Goal: Task Accomplishment & Management: Manage account settings

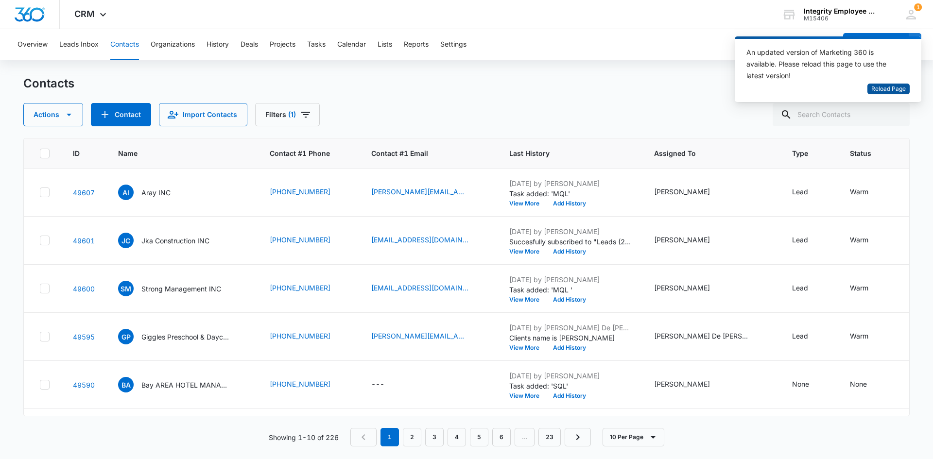
click at [887, 84] on button "Reload Page" at bounding box center [888, 89] width 42 height 11
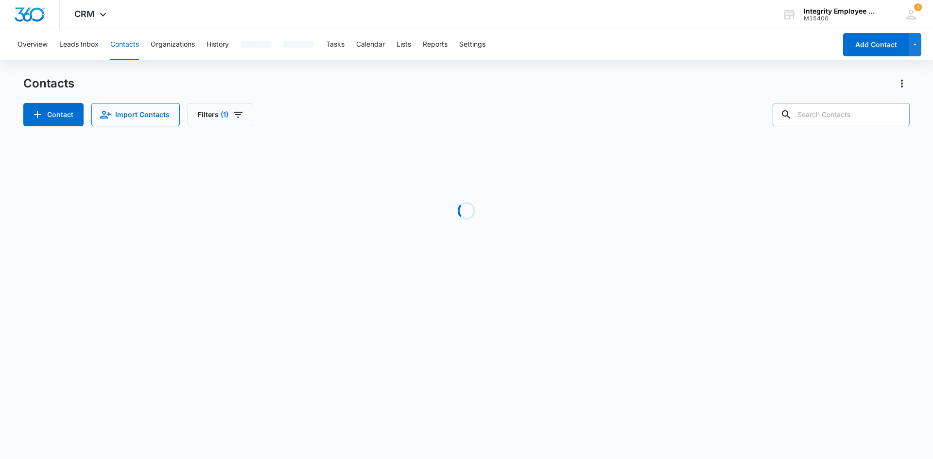
click at [833, 114] on input "text" at bounding box center [841, 114] width 137 height 23
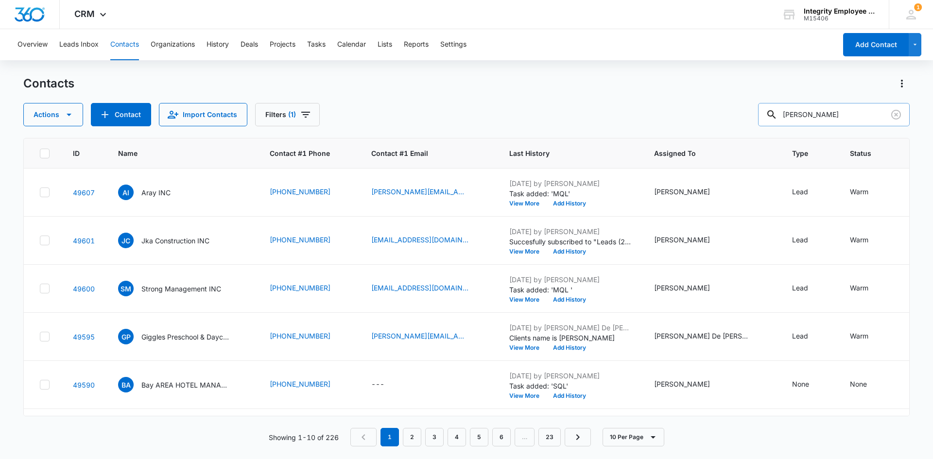
type input "[PERSON_NAME]"
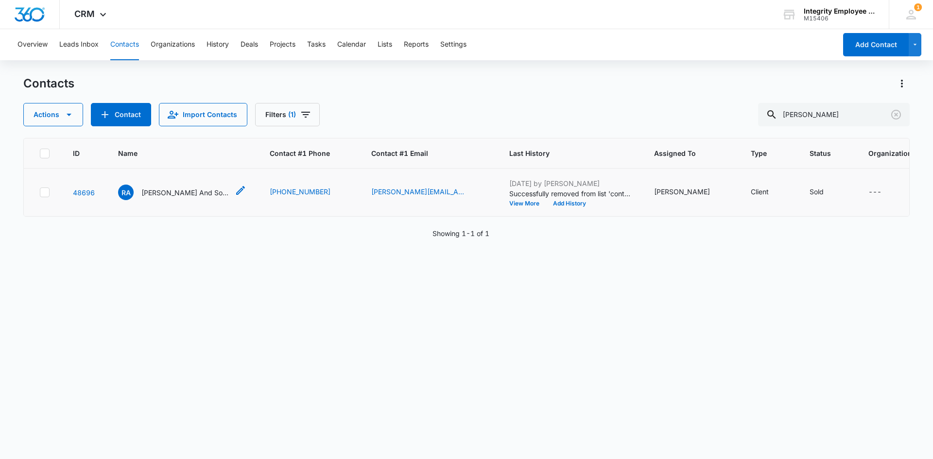
click at [192, 195] on p "[PERSON_NAME] And Sons 5 Star Construction INC" at bounding box center [184, 193] width 87 height 10
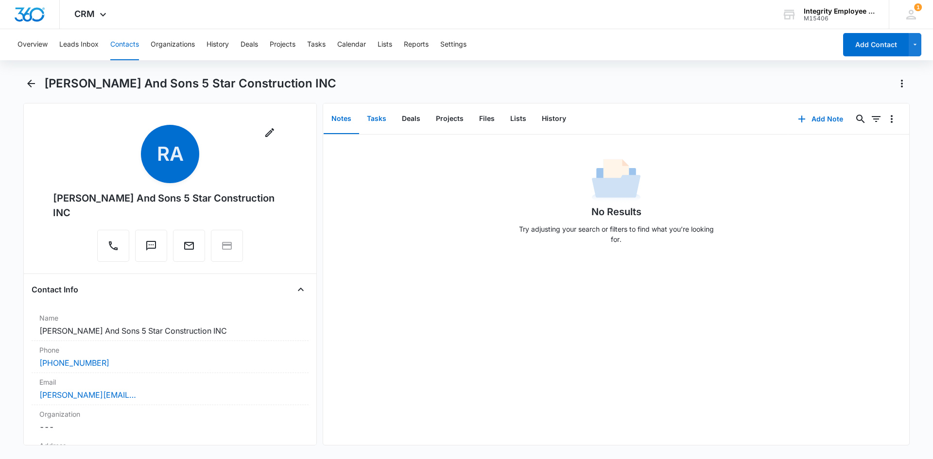
click at [378, 118] on button "Tasks" at bounding box center [376, 119] width 35 height 30
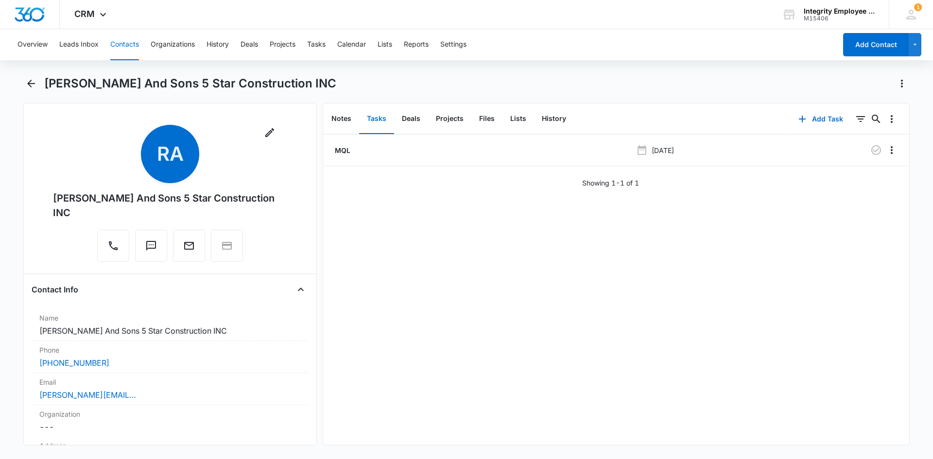
click at [344, 149] on p "MQL" at bounding box center [341, 150] width 17 height 10
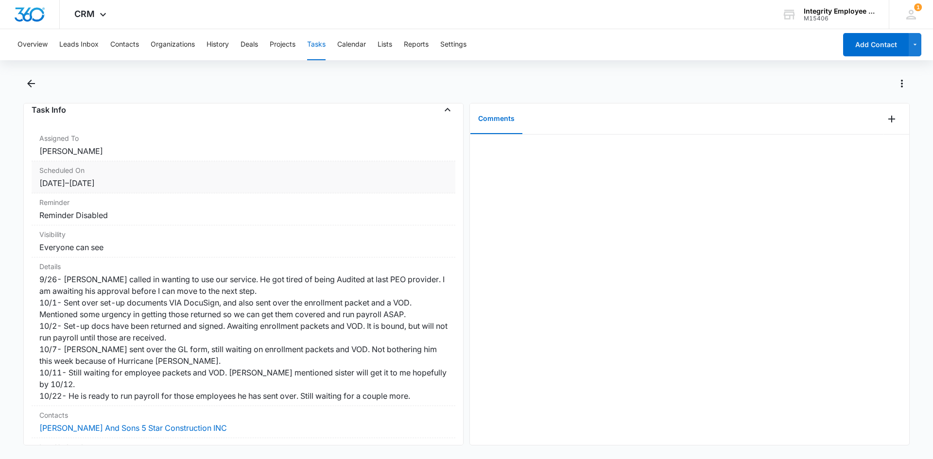
scroll to position [21, 0]
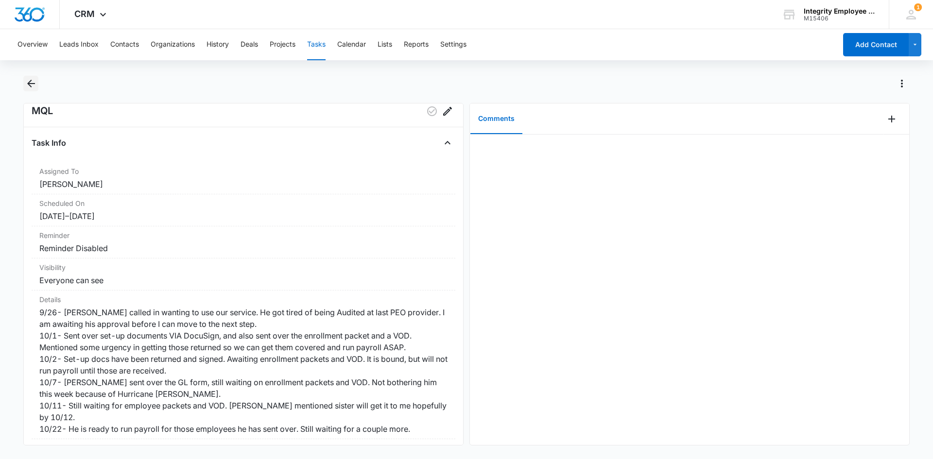
click at [25, 81] on icon "Back" at bounding box center [31, 84] width 12 height 12
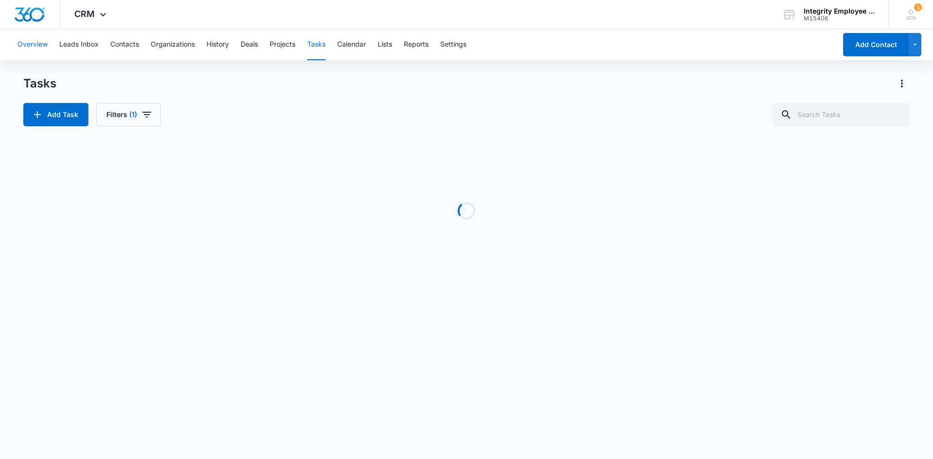
click at [41, 47] on button "Overview" at bounding box center [32, 44] width 30 height 31
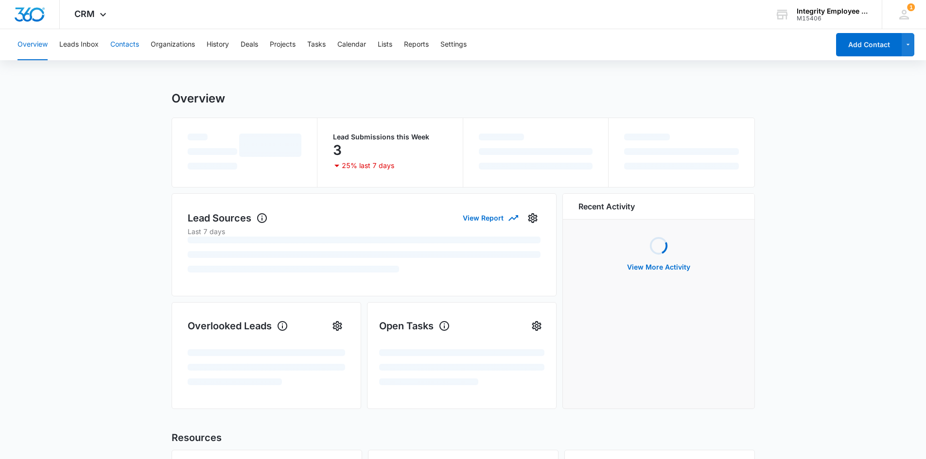
click at [124, 51] on button "Contacts" at bounding box center [124, 44] width 29 height 31
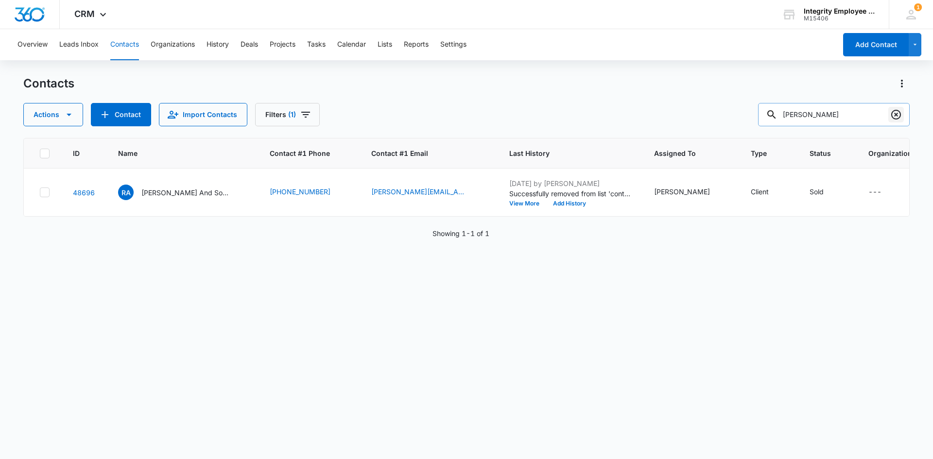
click at [889, 112] on button "Clear" at bounding box center [896, 115] width 16 height 16
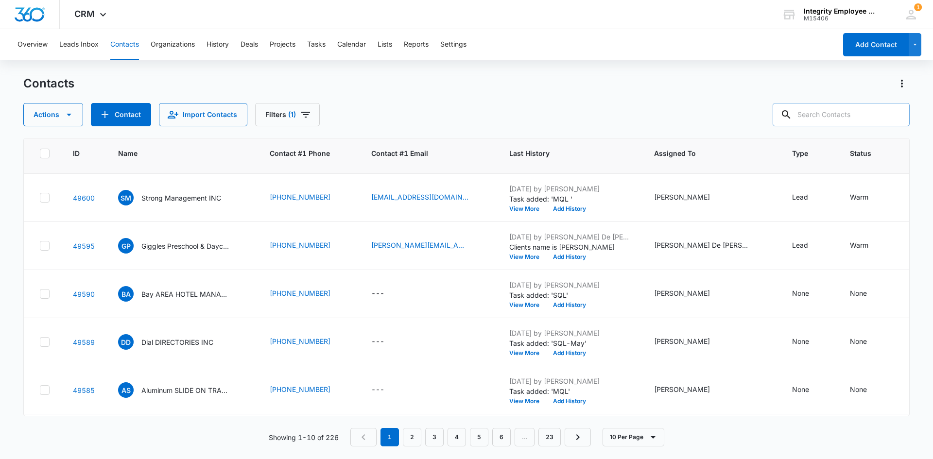
scroll to position [97, 0]
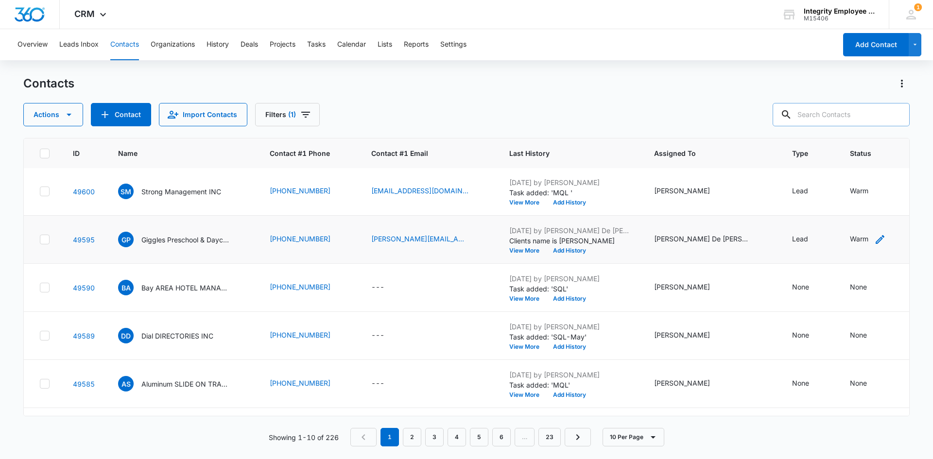
click at [862, 238] on div "Warm" at bounding box center [859, 239] width 18 height 10
click at [892, 178] on div at bounding box center [893, 177] width 16 height 16
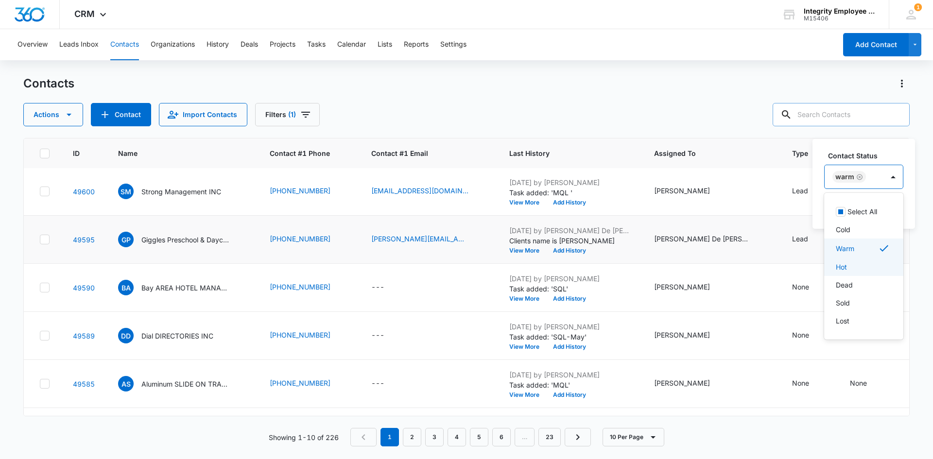
click at [852, 280] on p "Dead" at bounding box center [844, 285] width 17 height 10
click at [858, 179] on icon "Remove Warm" at bounding box center [859, 176] width 7 height 7
click at [891, 177] on div at bounding box center [891, 177] width 16 height 16
click at [886, 211] on button "Save" at bounding box center [886, 208] width 29 height 18
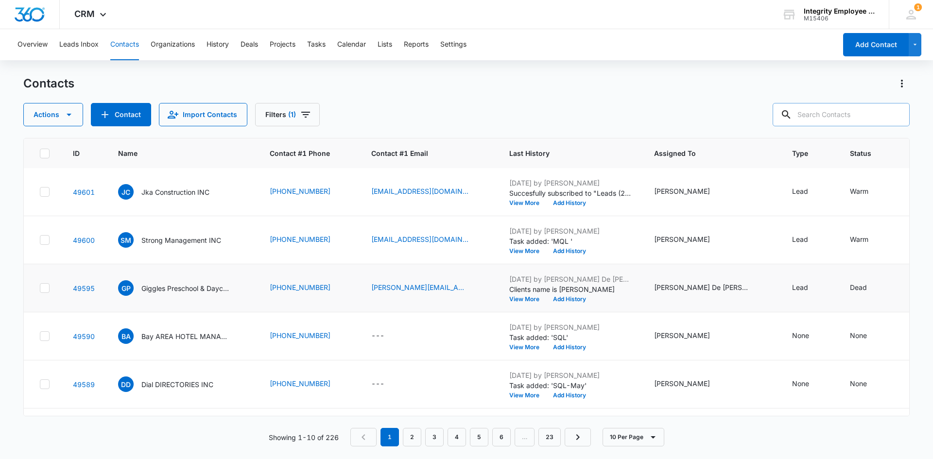
scroll to position [0, 0]
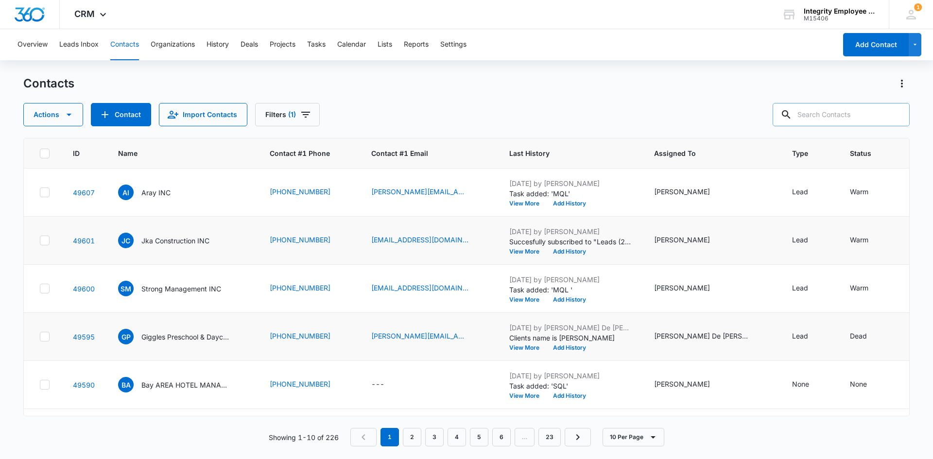
click at [854, 233] on td "Warm" at bounding box center [867, 241] width 59 height 48
click at [855, 237] on div "Warm" at bounding box center [859, 240] width 18 height 10
click at [896, 176] on div at bounding box center [893, 178] width 16 height 16
click at [853, 230] on div "Cold" at bounding box center [863, 230] width 54 height 10
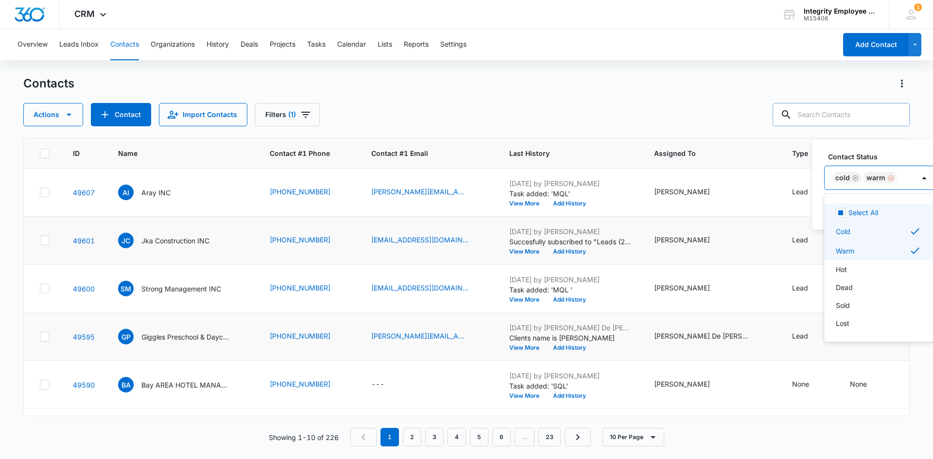
click at [885, 177] on div "Remove Warm" at bounding box center [889, 177] width 9 height 7
click at [893, 179] on div at bounding box center [889, 178] width 16 height 16
click at [884, 215] on button "Save" at bounding box center [884, 209] width 29 height 18
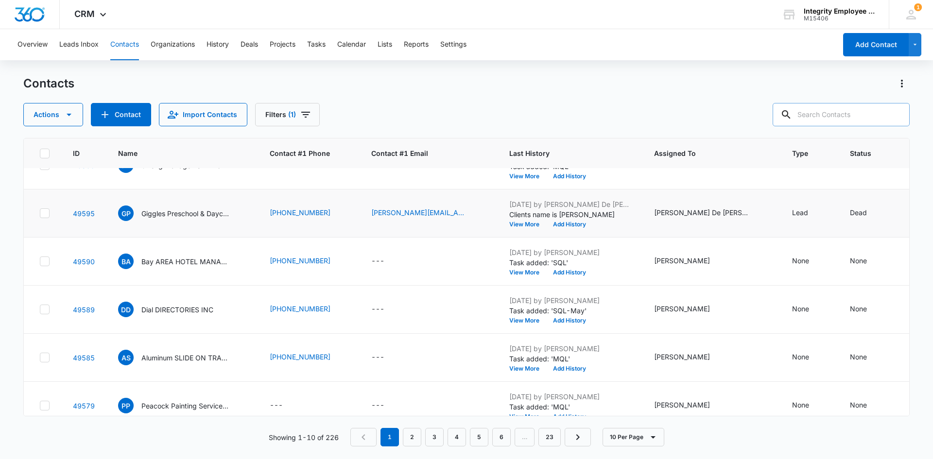
scroll to position [241, 0]
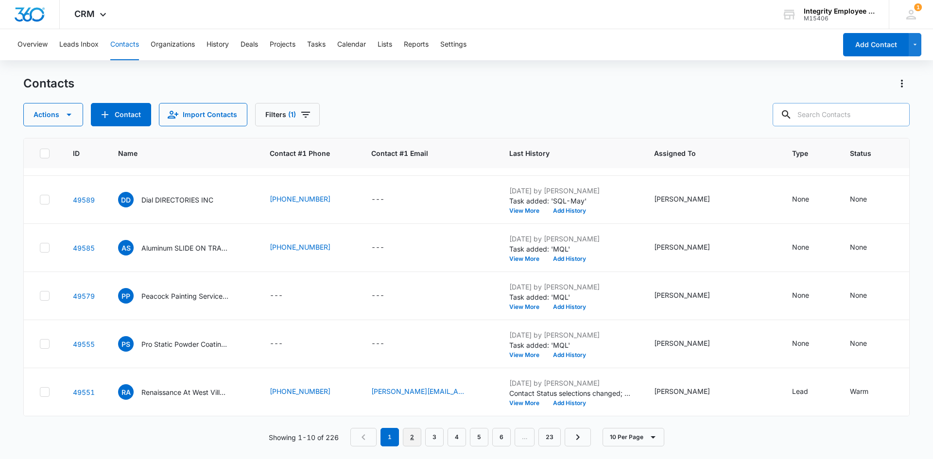
click at [409, 442] on link "2" at bounding box center [412, 437] width 18 height 18
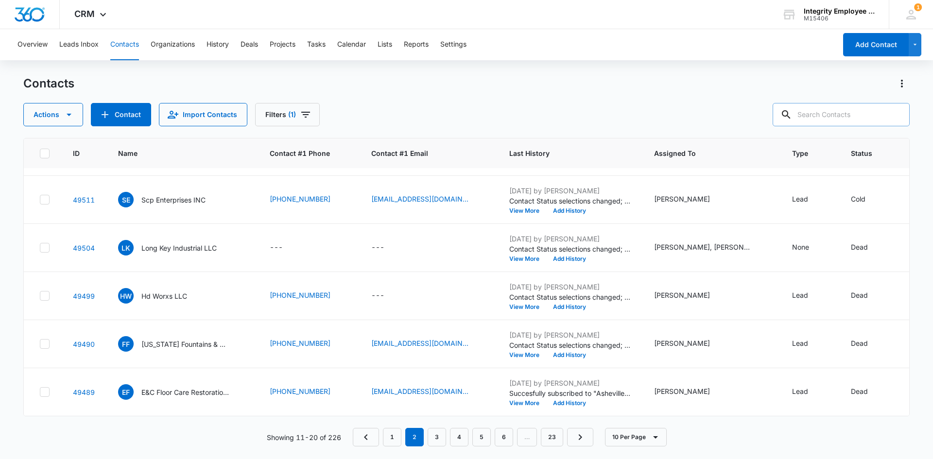
scroll to position [0, 0]
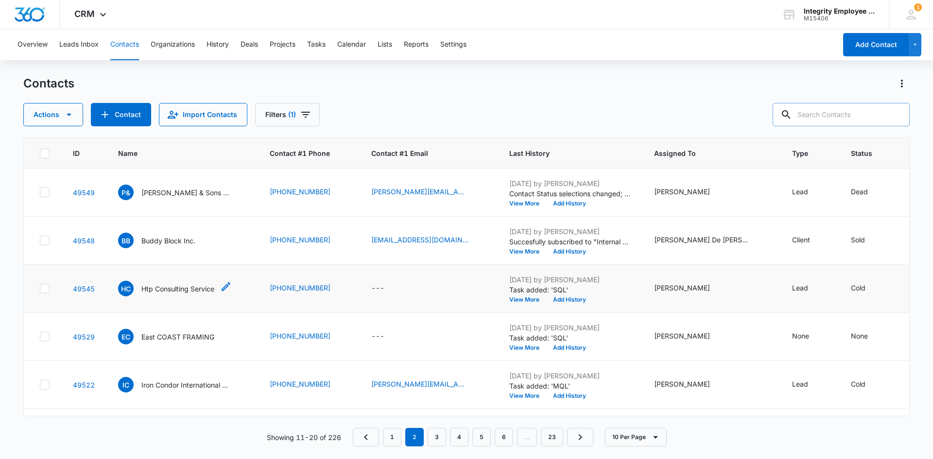
click at [208, 290] on p "Htp Consulting Service" at bounding box center [177, 289] width 73 height 10
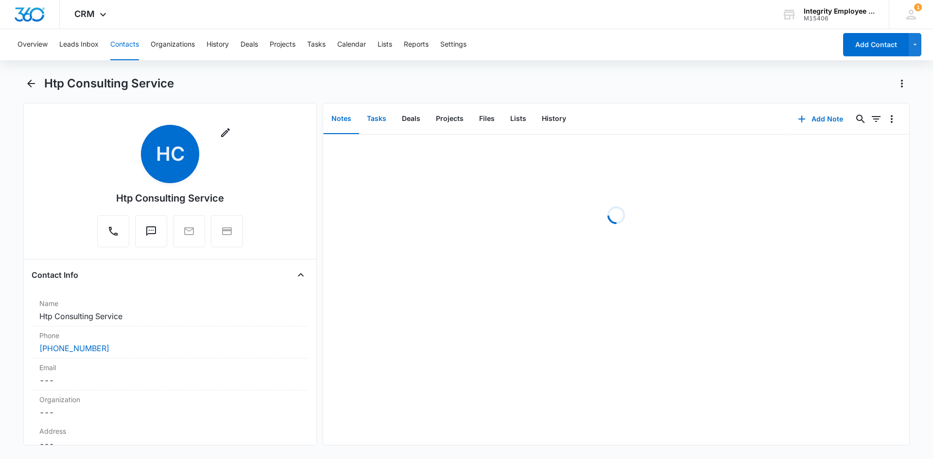
click at [370, 119] on button "Tasks" at bounding box center [376, 119] width 35 height 30
click at [351, 154] on div "SQL" at bounding box center [482, 150] width 299 height 10
click at [345, 154] on p "SQL" at bounding box center [341, 150] width 16 height 10
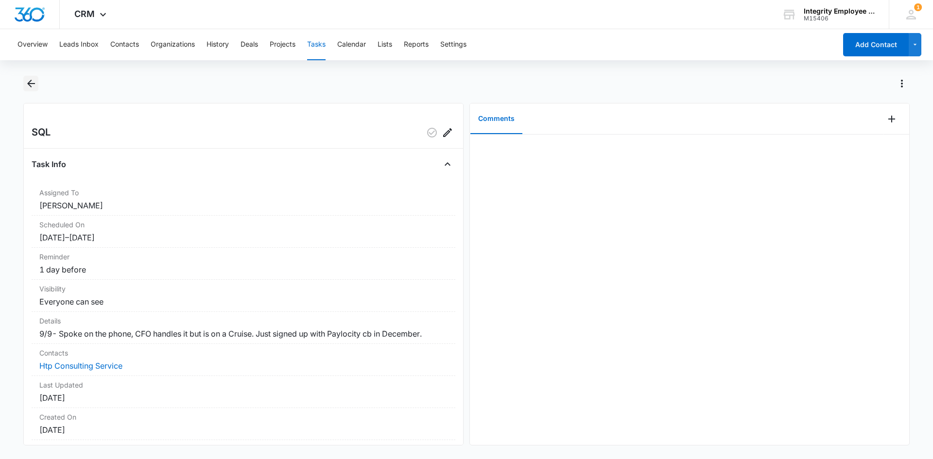
click at [34, 83] on icon "Back" at bounding box center [31, 84] width 8 height 8
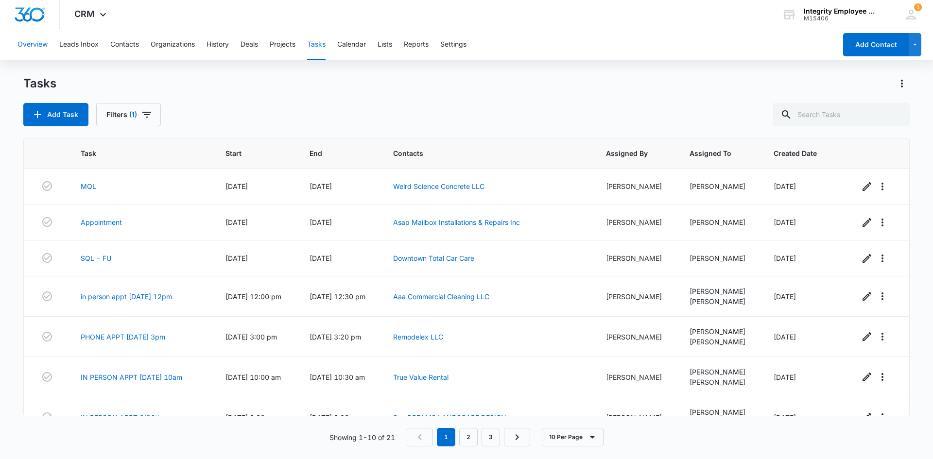
click at [36, 48] on button "Overview" at bounding box center [32, 44] width 30 height 31
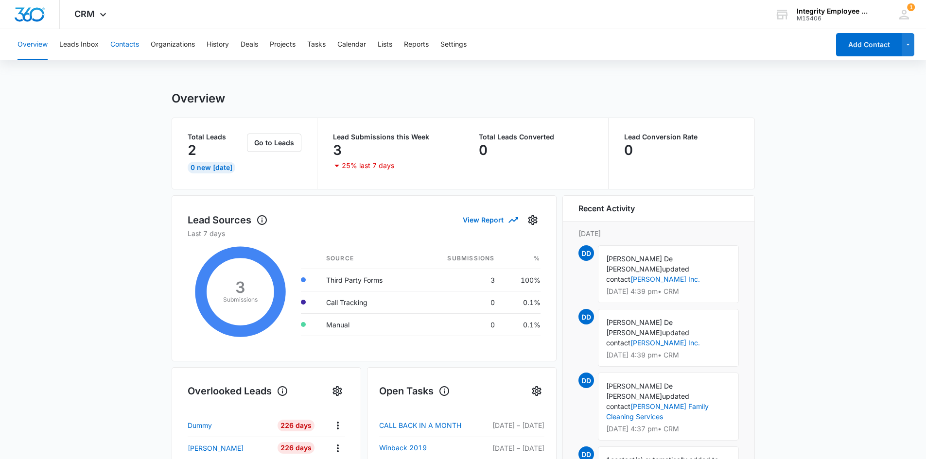
click at [122, 49] on button "Contacts" at bounding box center [124, 44] width 29 height 31
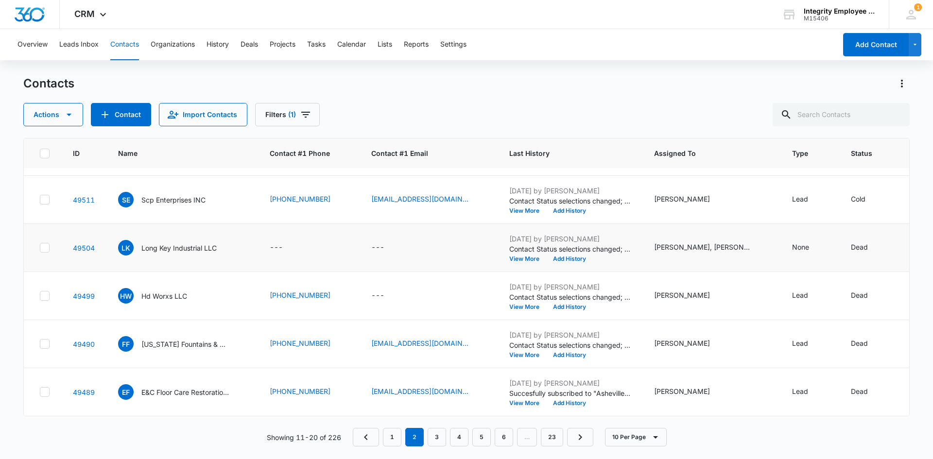
scroll to position [241, 0]
click at [389, 436] on link "1" at bounding box center [392, 437] width 18 height 18
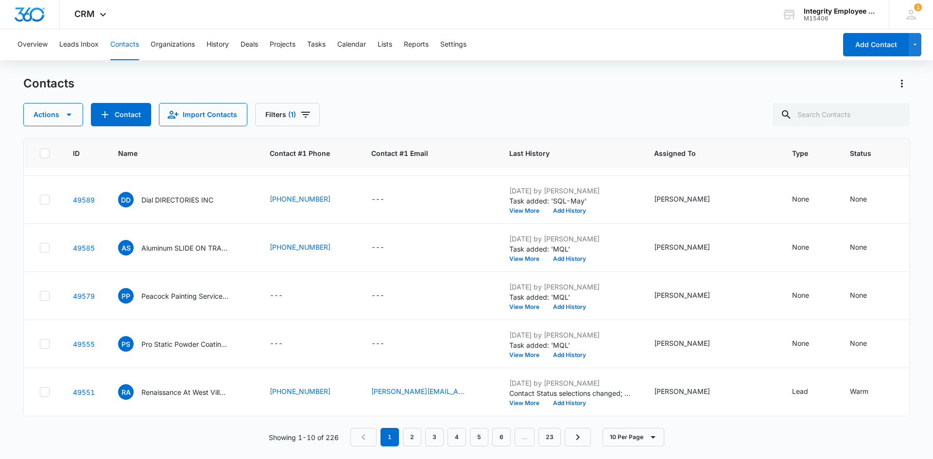
scroll to position [0, 0]
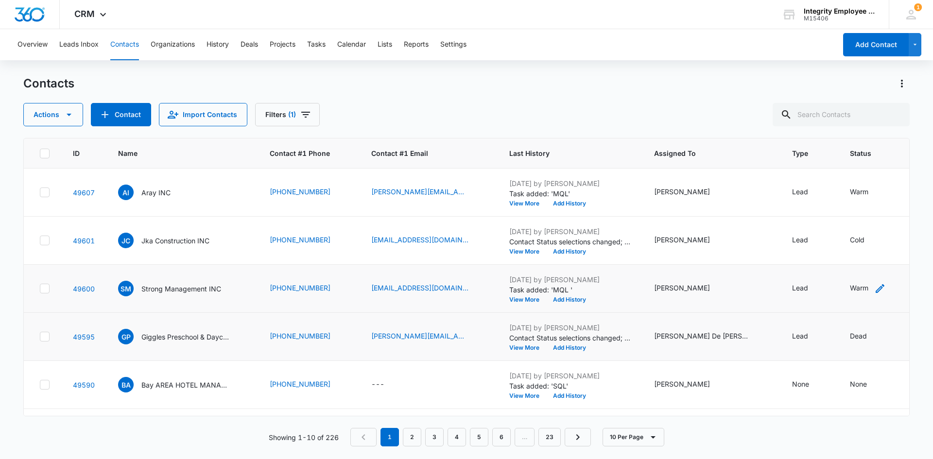
click at [857, 287] on div "Warm" at bounding box center [859, 288] width 18 height 10
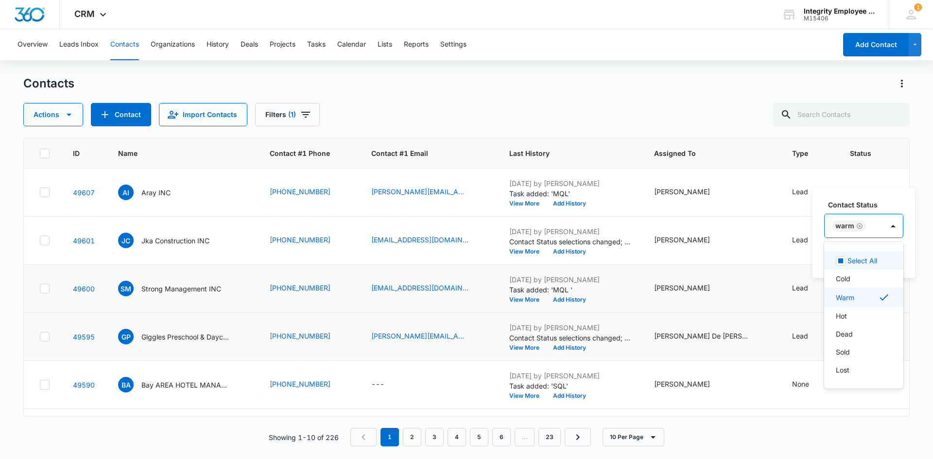
click at [880, 234] on div "Warm" at bounding box center [854, 225] width 59 height 23
click at [885, 228] on div at bounding box center [893, 226] width 16 height 16
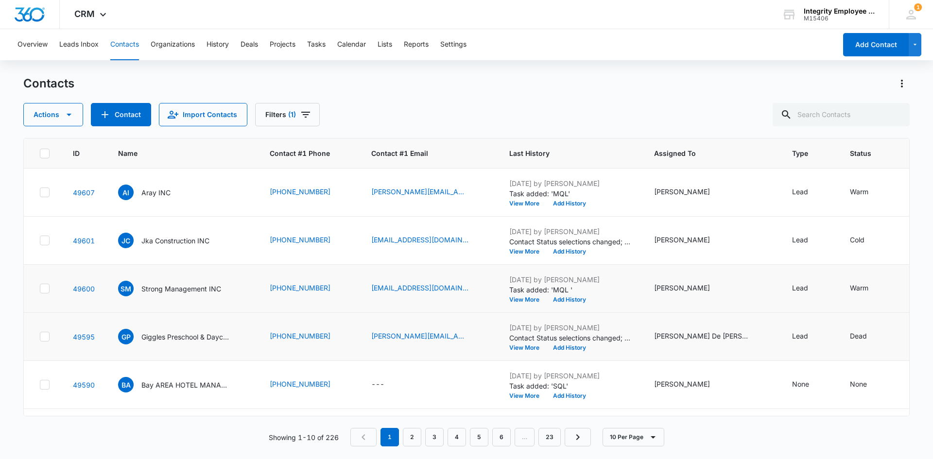
click at [661, 269] on td "[PERSON_NAME]" at bounding box center [711, 289] width 138 height 48
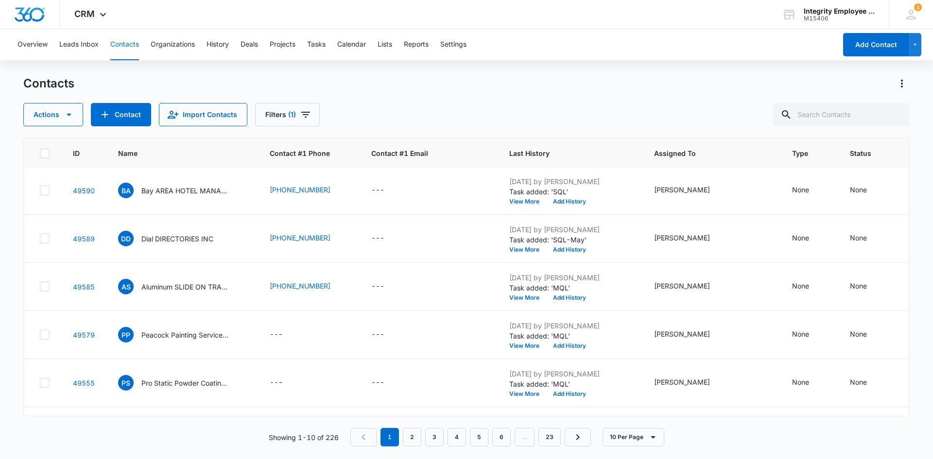
scroll to position [241, 0]
